Goal: Transaction & Acquisition: Purchase product/service

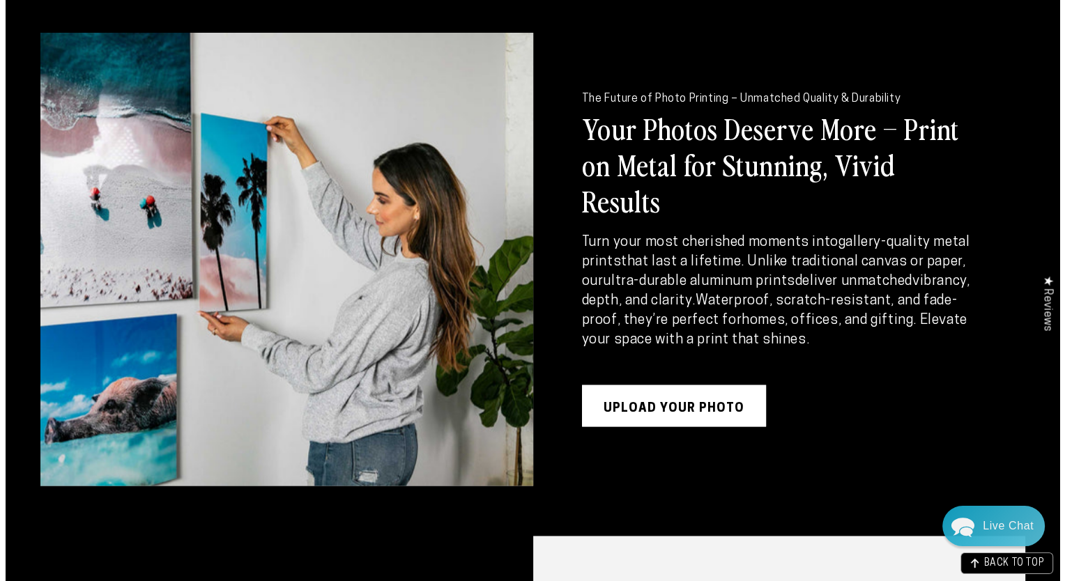
scroll to position [1677, 0]
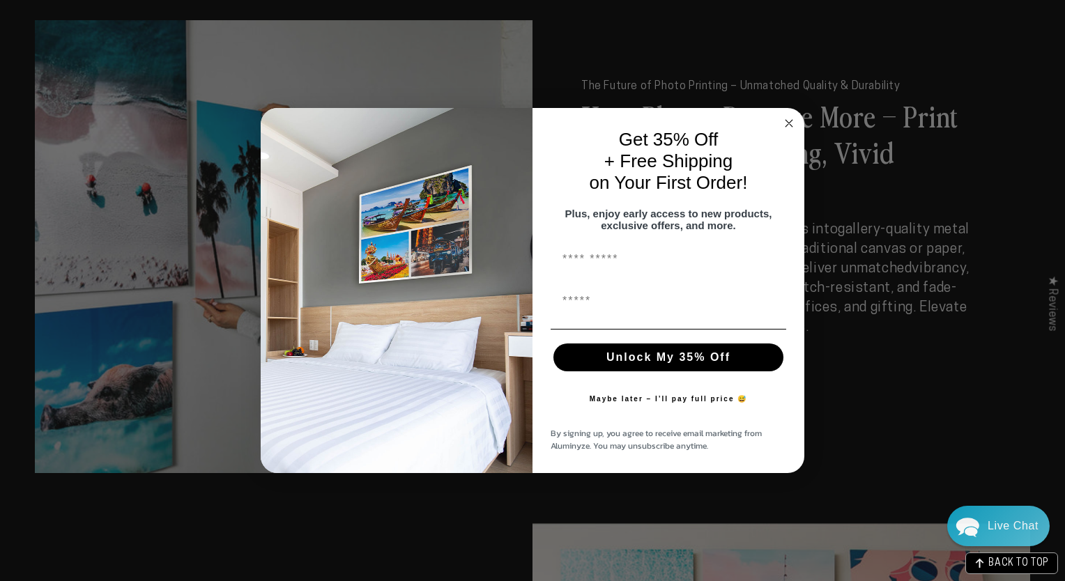
click at [792, 116] on circle "Close dialog" at bounding box center [789, 124] width 16 height 16
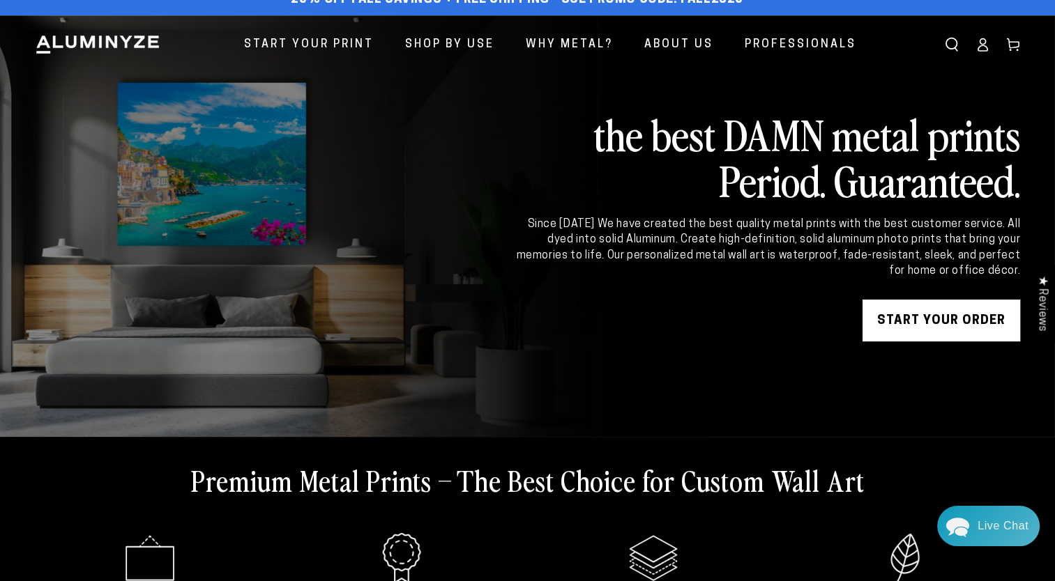
scroll to position [0, 0]
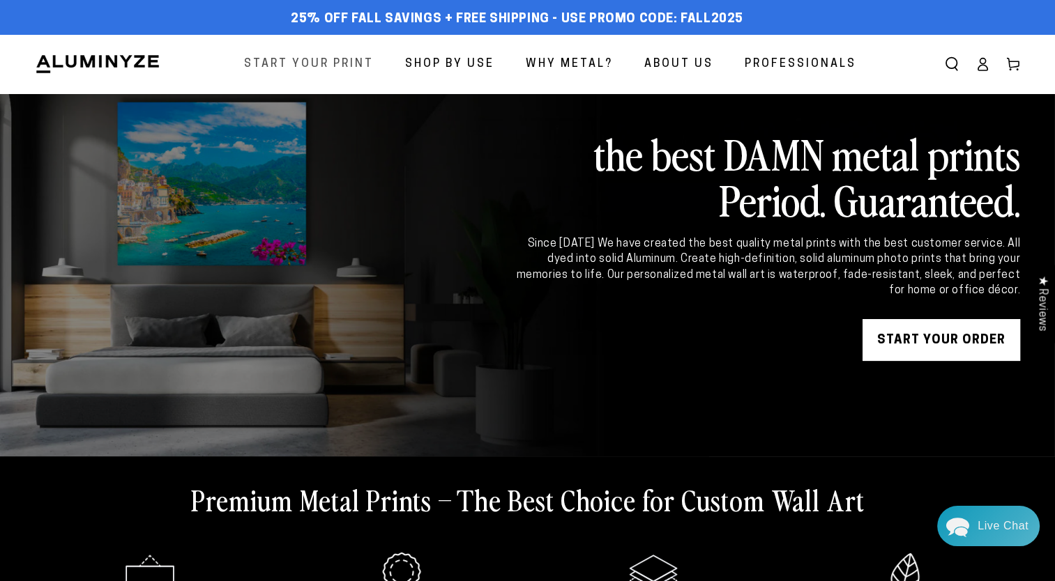
click at [329, 63] on span "Start Your Print" at bounding box center [309, 64] width 130 height 20
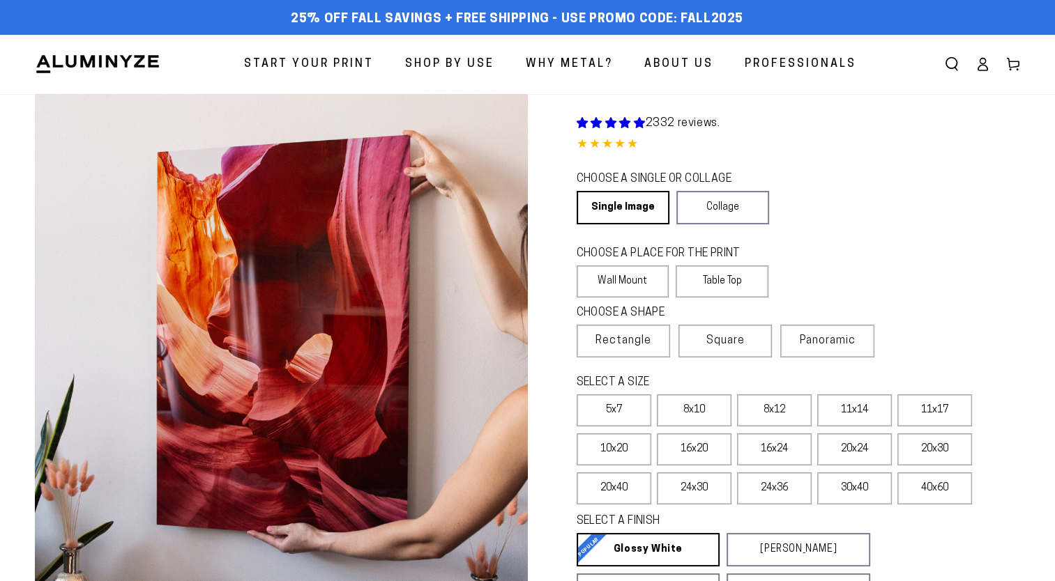
select select "**********"
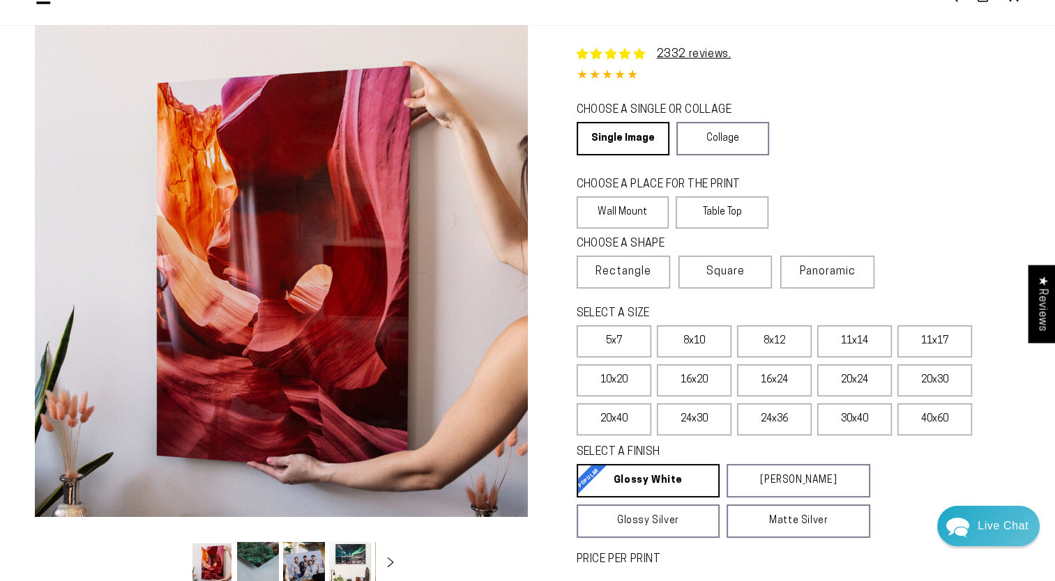
scroll to position [70, 0]
click at [940, 377] on label "20x30" at bounding box center [934, 380] width 75 height 32
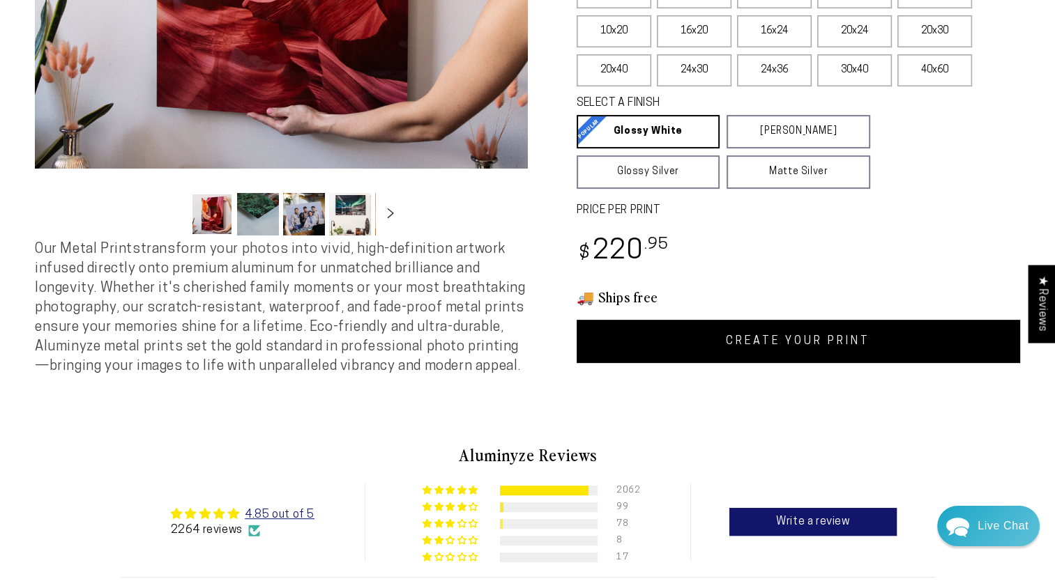
scroll to position [349, 0]
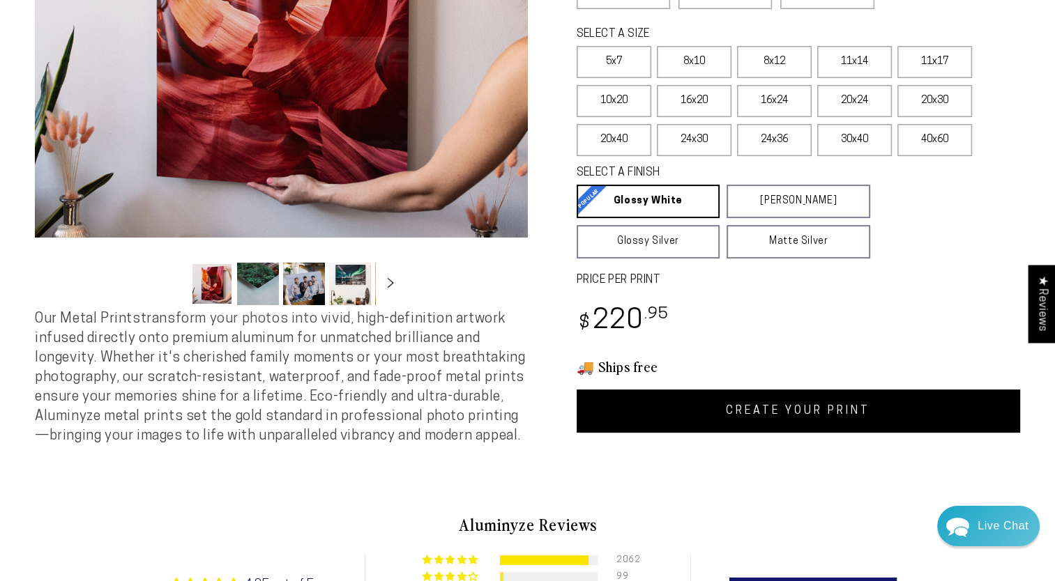
click at [792, 411] on link "CREATE YOUR PRINT" at bounding box center [798, 411] width 444 height 43
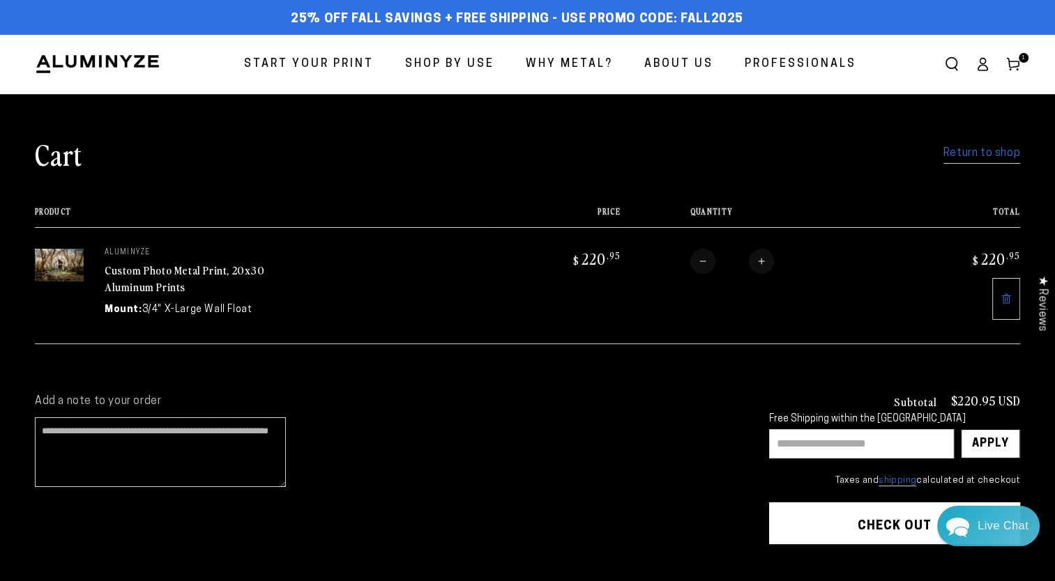
click at [789, 442] on input "text" at bounding box center [861, 443] width 185 height 29
type input "********"
click at [993, 442] on div "Apply" at bounding box center [990, 444] width 37 height 28
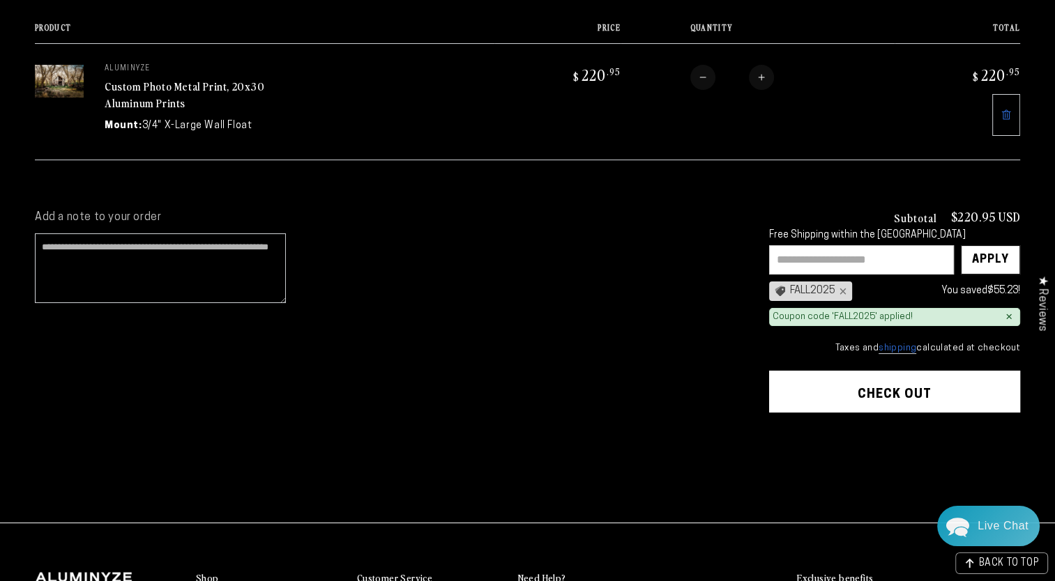
scroll to position [209, 0]
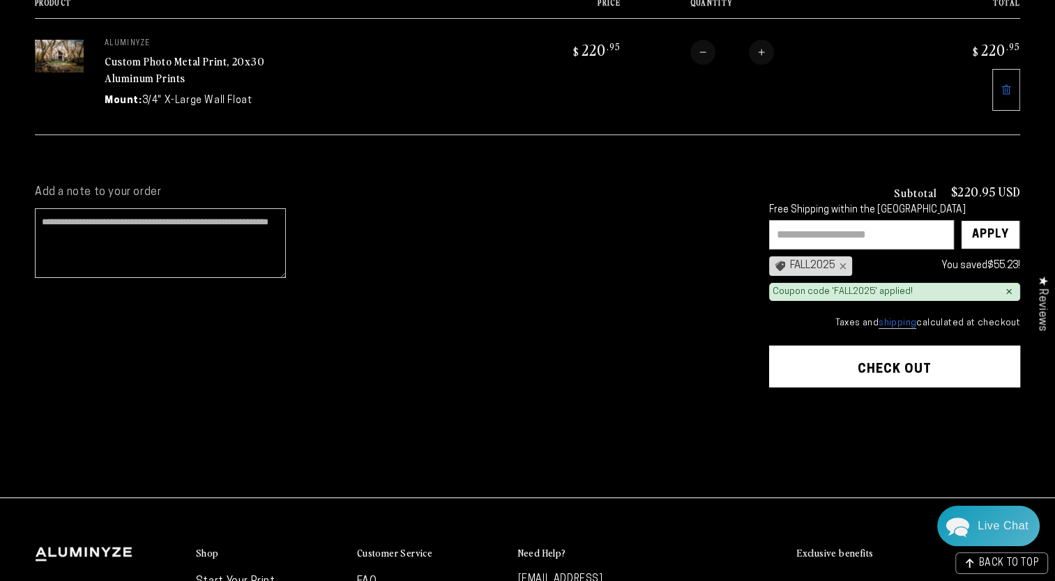
click at [897, 366] on button "Check out" at bounding box center [894, 367] width 251 height 42
